Goal: Find specific page/section: Find specific page/section

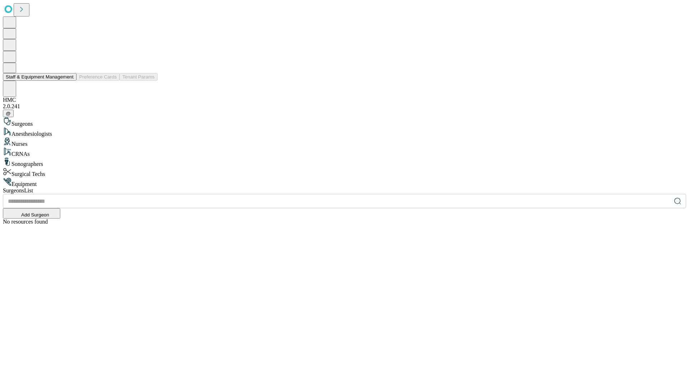
click at [69, 81] on button "Staff & Equipment Management" at bounding box center [40, 77] width 74 height 8
